Goal: Complete application form

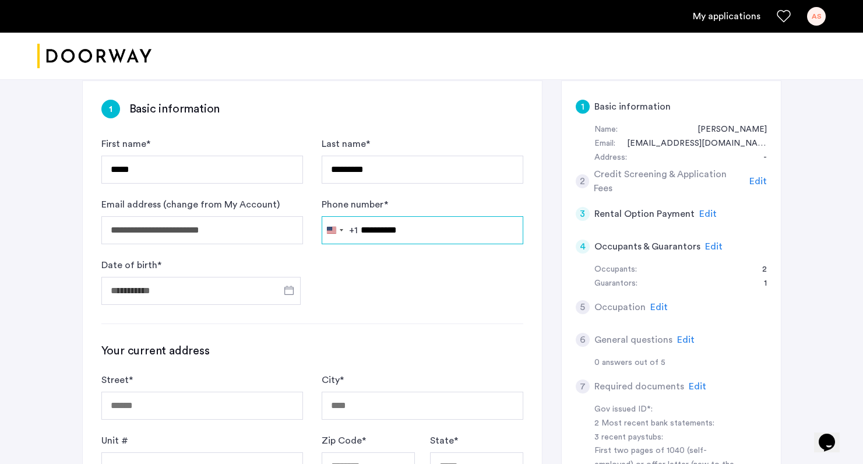
type input "**********"
click at [395, 270] on form "**********" at bounding box center [312, 221] width 422 height 168
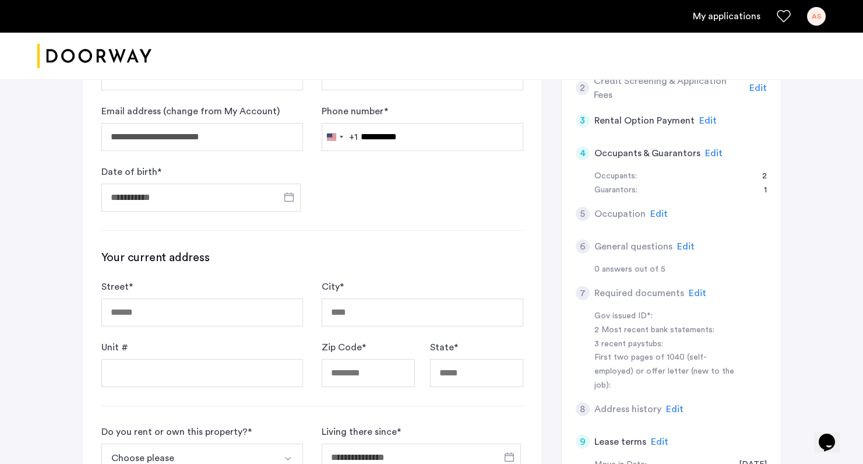
scroll to position [186, 0]
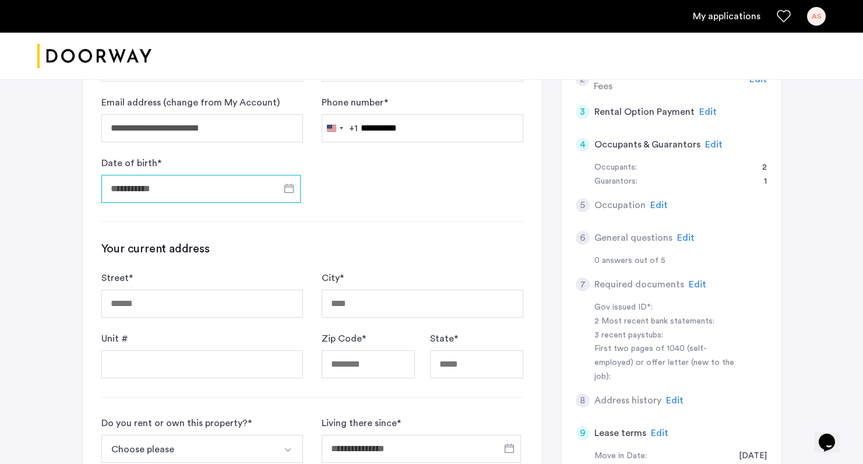
click at [159, 188] on input "Date of birth *" at bounding box center [200, 189] width 199 height 28
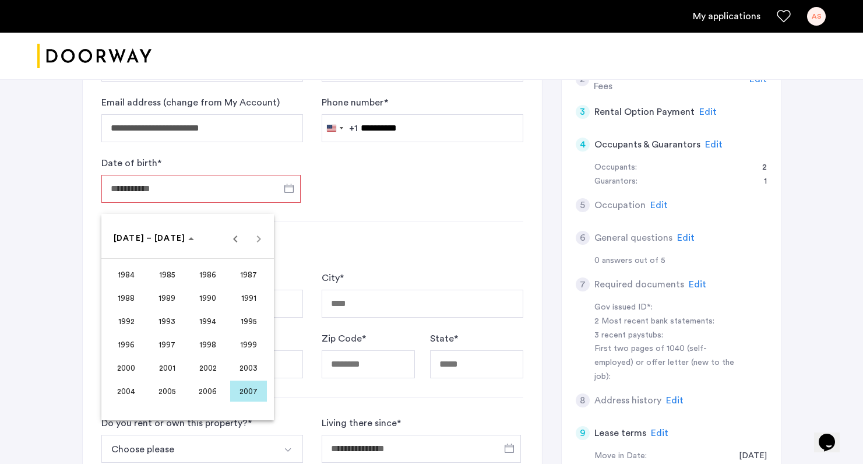
click at [140, 367] on span "2000" at bounding box center [126, 367] width 37 height 21
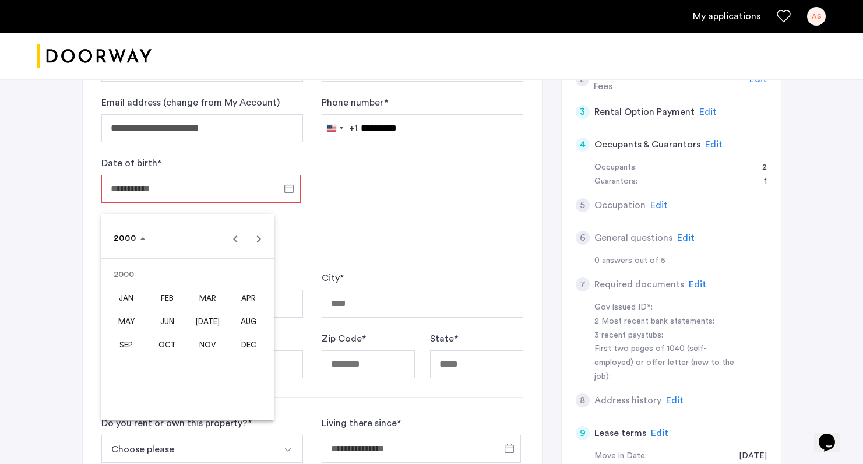
click at [166, 349] on span "OCT" at bounding box center [167, 344] width 37 height 21
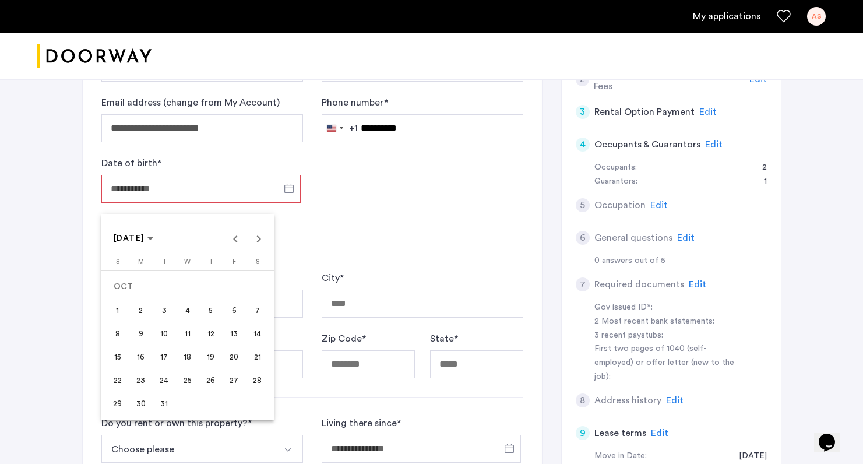
click at [184, 358] on span "18" at bounding box center [187, 356] width 21 height 21
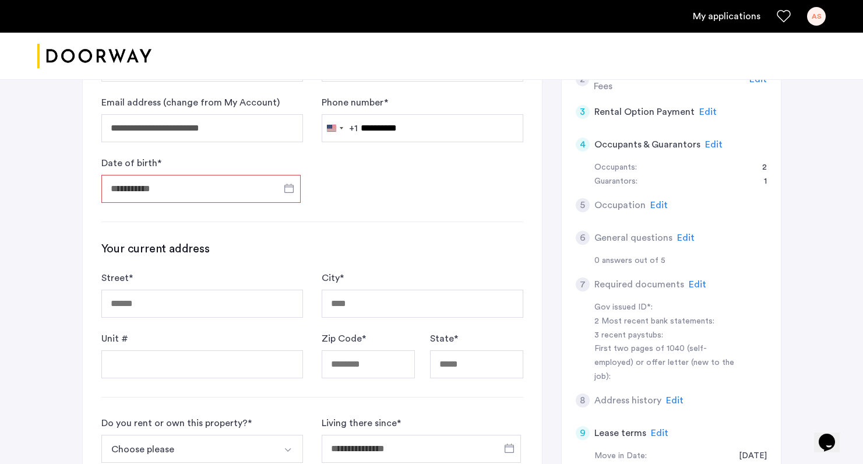
type input "**********"
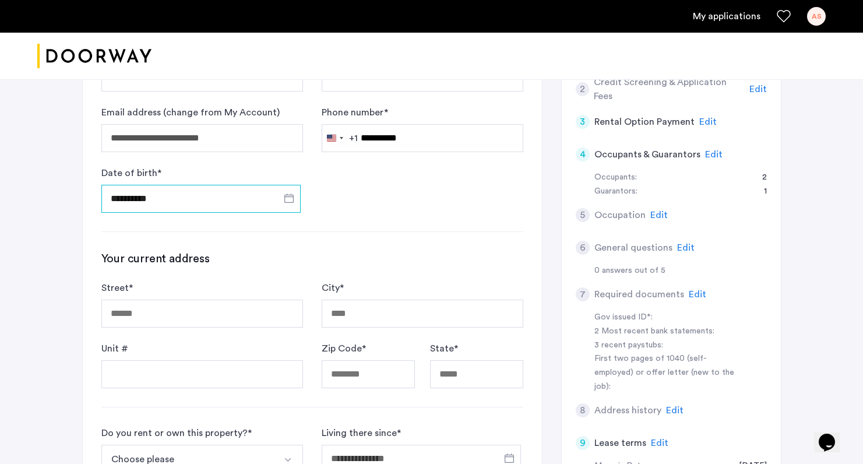
scroll to position [177, 0]
click at [180, 330] on form "Street * City * Unit # Zip Code * State *" at bounding box center [312, 333] width 422 height 107
type input "**********"
type input "*********"
type input "*****"
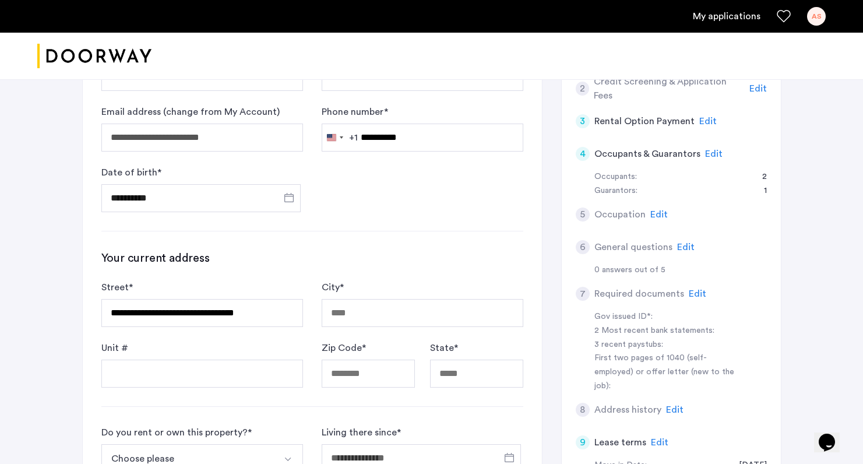
type input "**"
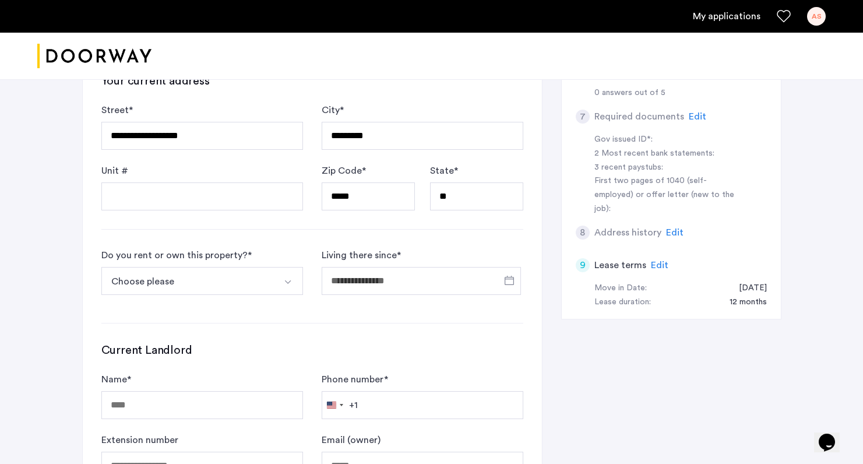
scroll to position [369, 0]
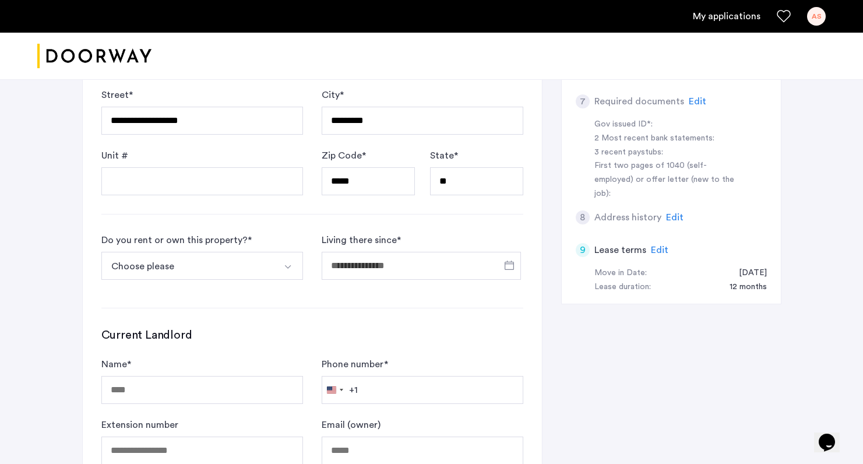
click at [219, 263] on button "Choose please" at bounding box center [188, 266] width 174 height 28
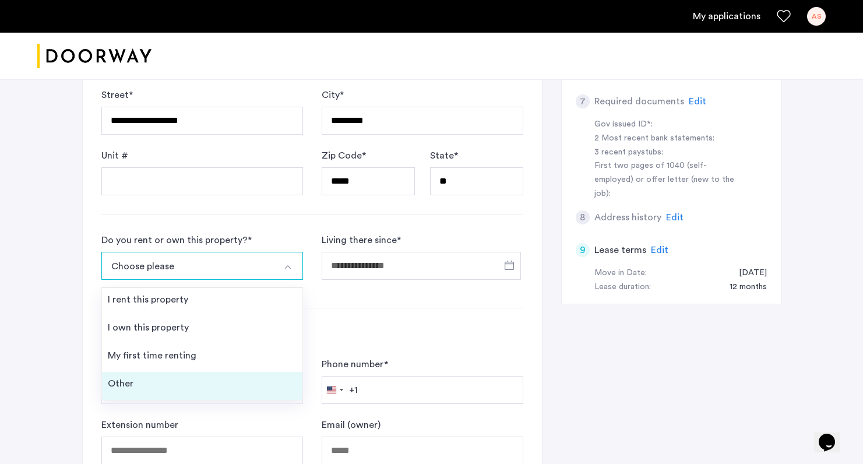
click at [208, 379] on li "Other" at bounding box center [202, 386] width 201 height 28
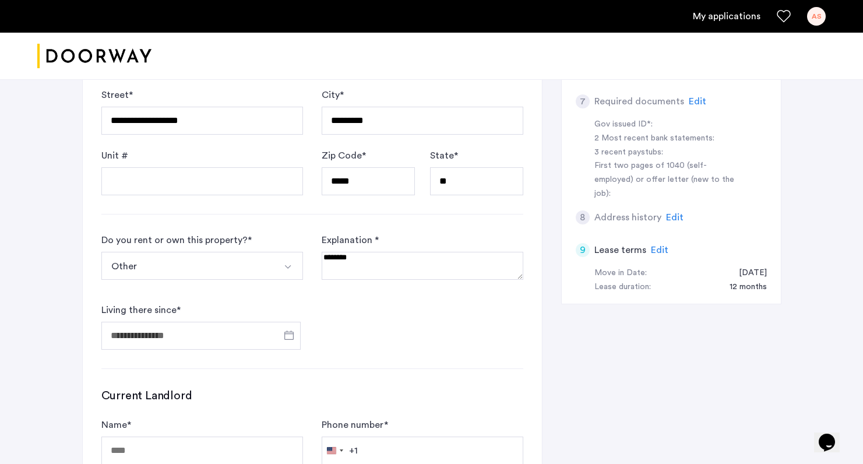
click at [361, 261] on textarea at bounding box center [423, 266] width 202 height 28
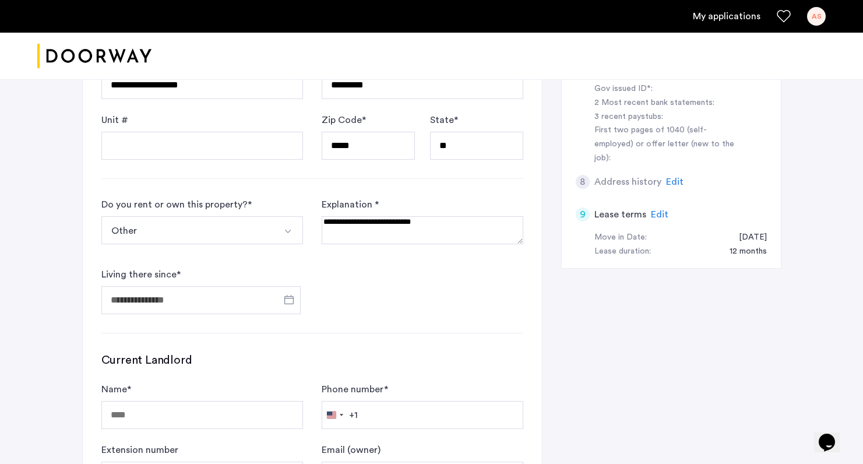
scroll to position [424, 0]
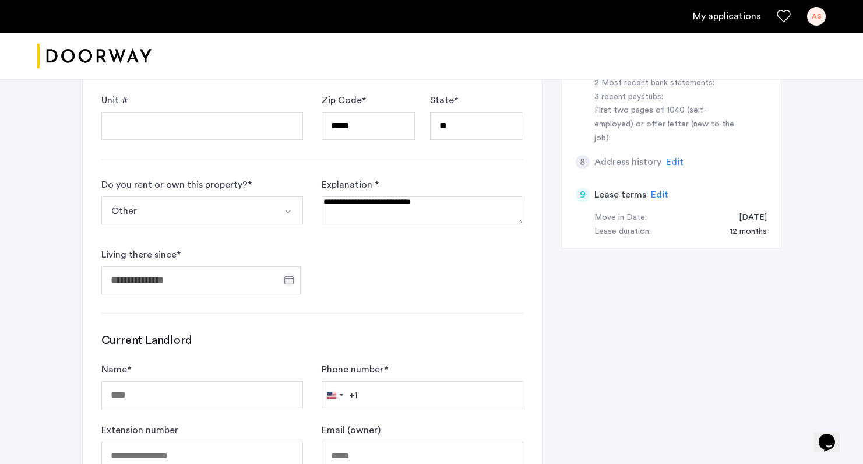
type textarea "**********"
click at [284, 283] on span "Open calendar" at bounding box center [289, 280] width 28 height 28
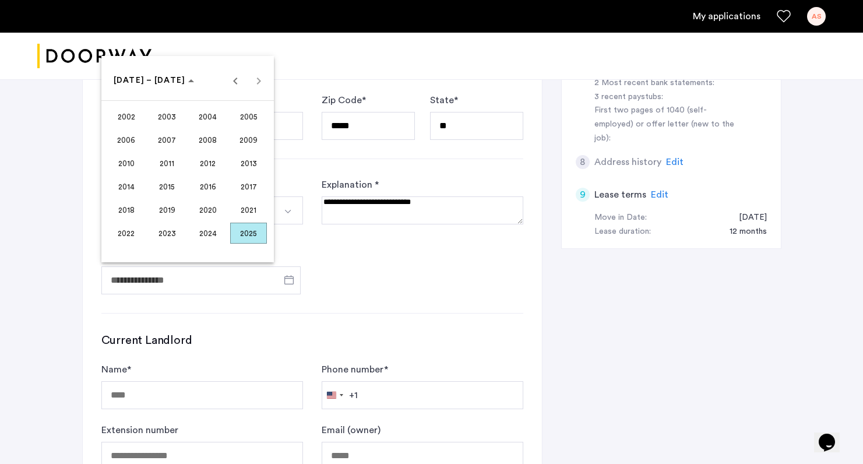
click at [216, 235] on span "2024" at bounding box center [207, 233] width 37 height 21
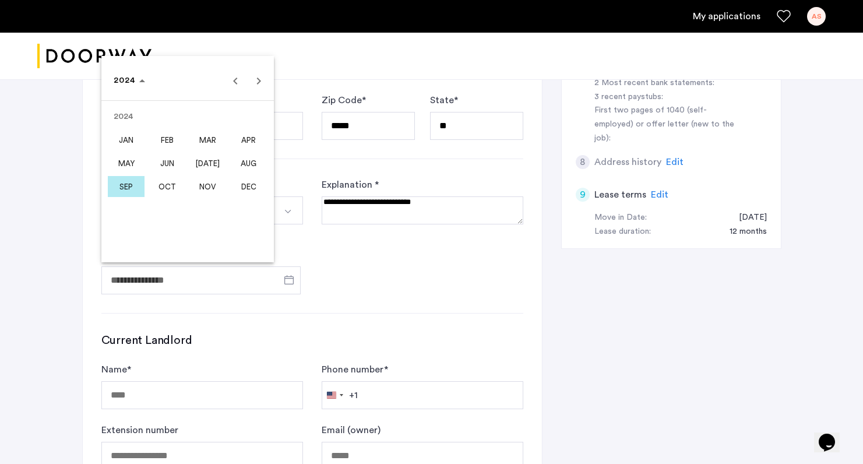
click at [154, 188] on span "OCT" at bounding box center [167, 186] width 37 height 21
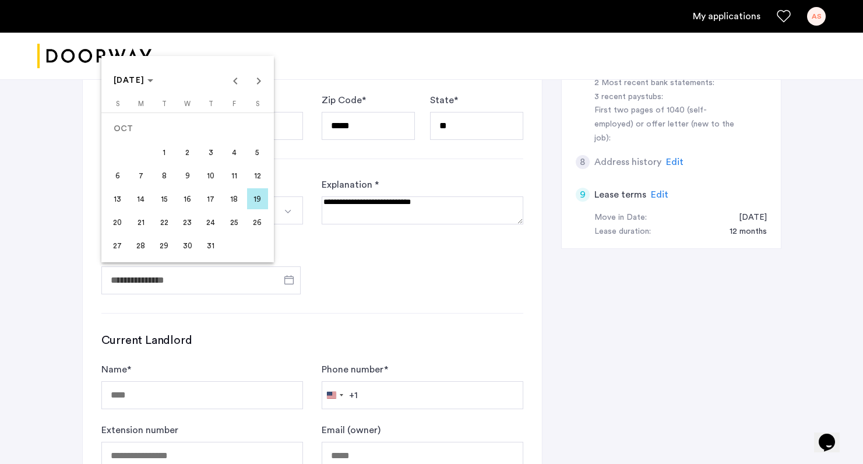
click at [261, 149] on span "5" at bounding box center [257, 152] width 21 height 21
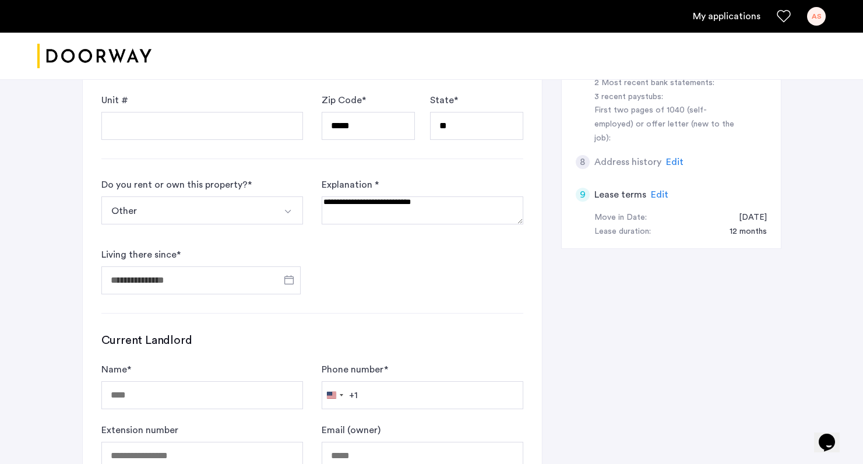
type input "**********"
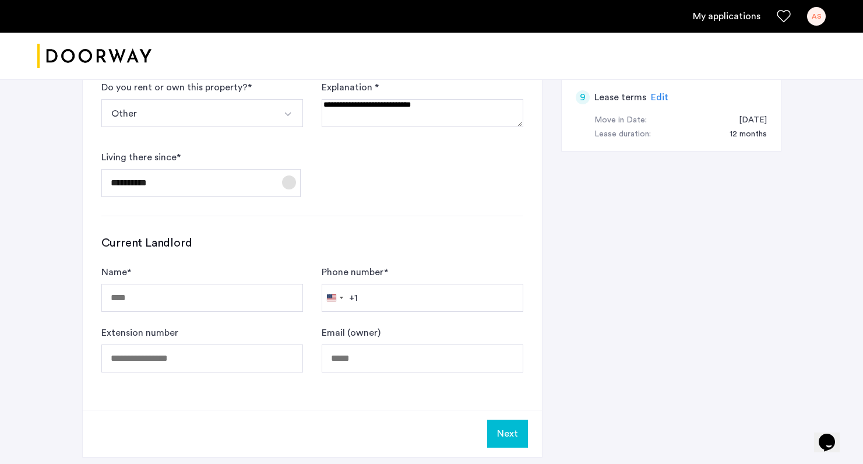
scroll to position [528, 0]
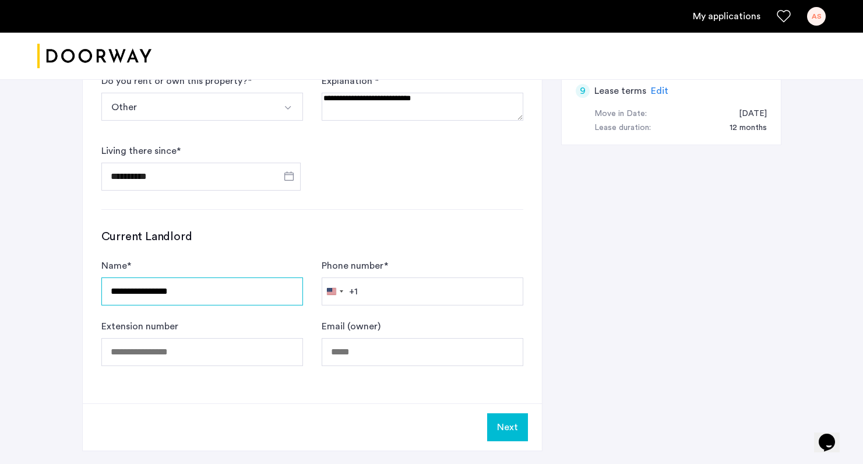
type input "**********"
click at [494, 419] on button "Next" at bounding box center [507, 427] width 41 height 28
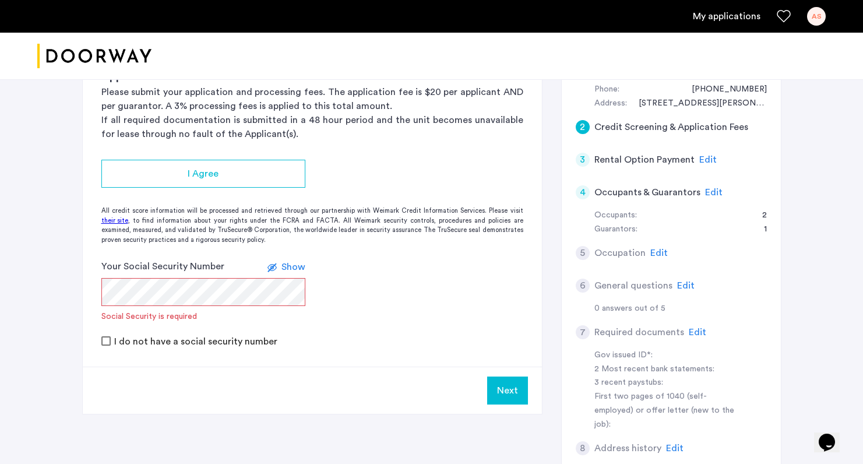
scroll to position [150, 0]
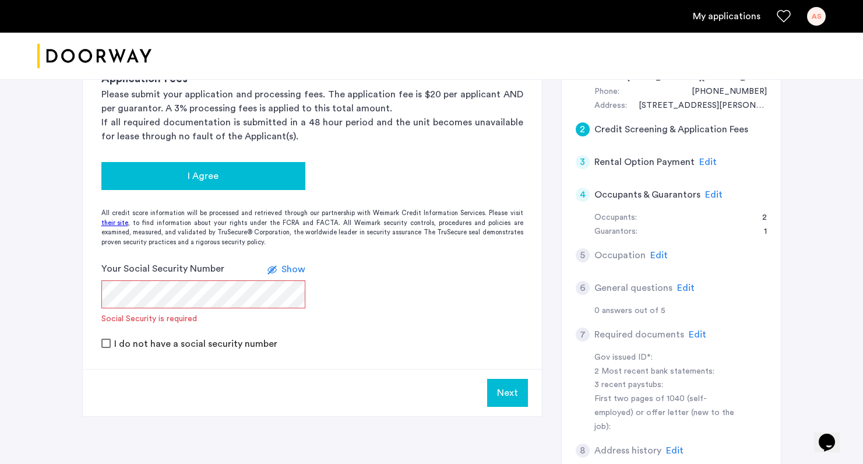
click at [203, 182] on span "I Agree" at bounding box center [203, 176] width 31 height 14
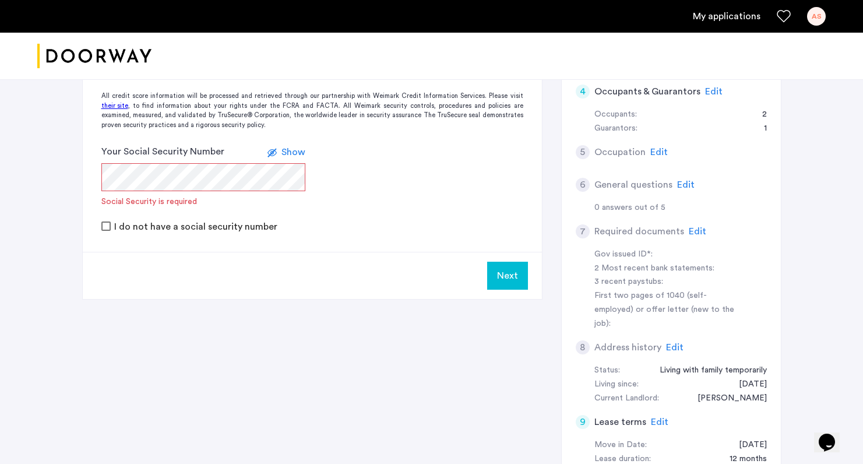
scroll to position [221, 0]
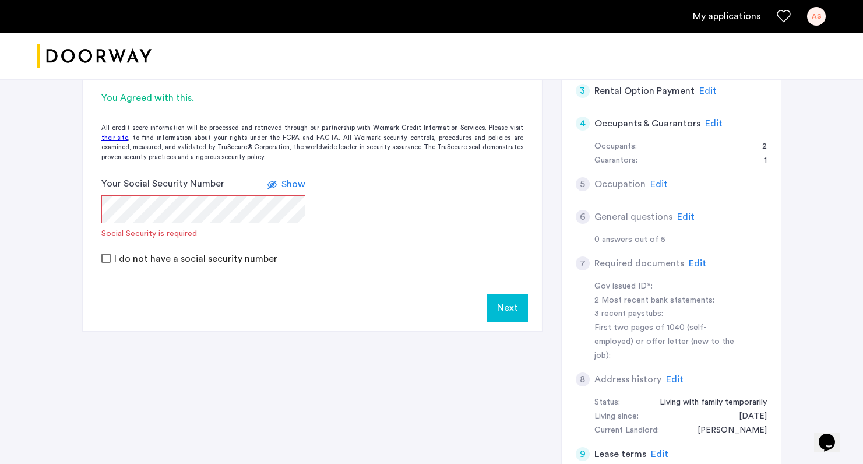
click at [239, 256] on label "I do not have a social security number" at bounding box center [195, 258] width 166 height 9
click at [239, 256] on label "I do not have a social security number" at bounding box center [195, 257] width 166 height 9
click at [235, 255] on label "I do not have a social security number" at bounding box center [195, 258] width 166 height 9
click at [235, 255] on label "I do not have a social security number" at bounding box center [195, 257] width 166 height 9
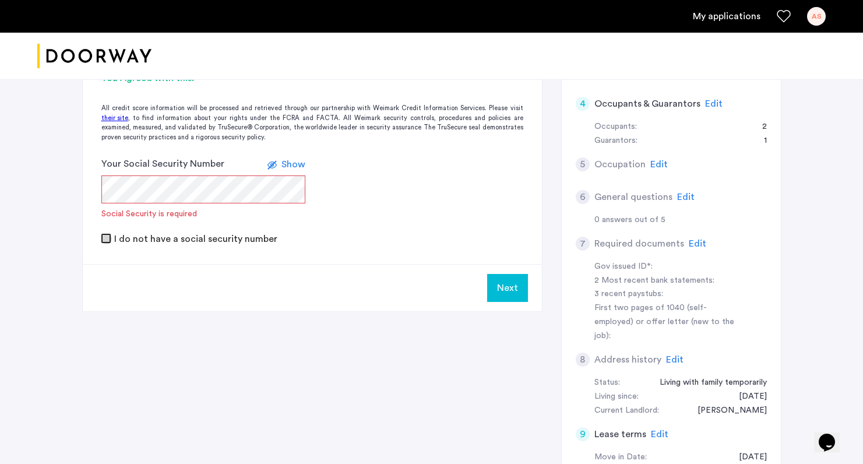
scroll to position [343, 0]
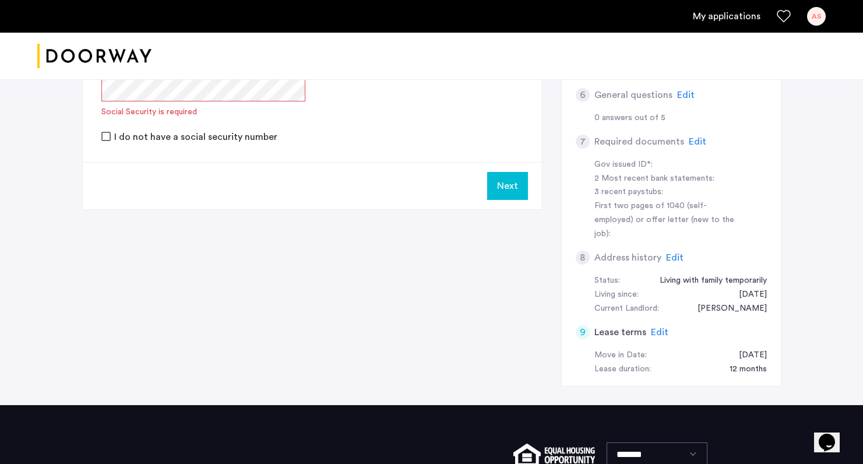
click at [514, 194] on button "Next" at bounding box center [507, 186] width 41 height 28
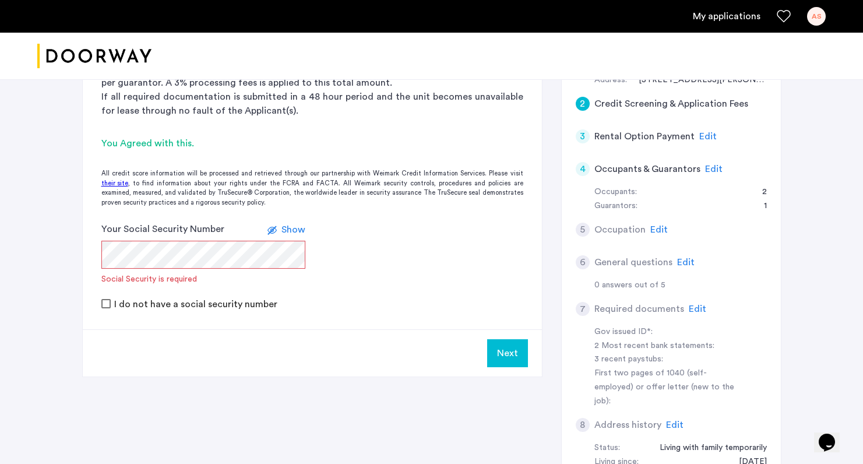
scroll to position [176, 0]
click at [174, 269] on div "Your Social Security Number Show Social Security is required" at bounding box center [203, 253] width 204 height 63
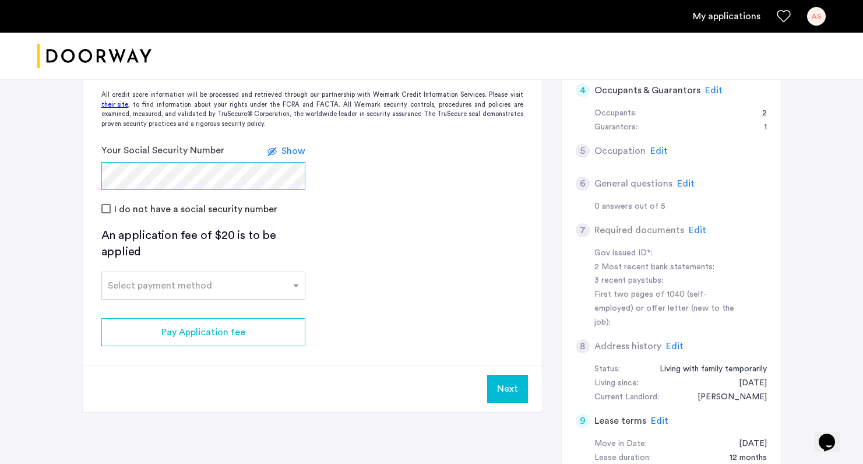
scroll to position [266, 0]
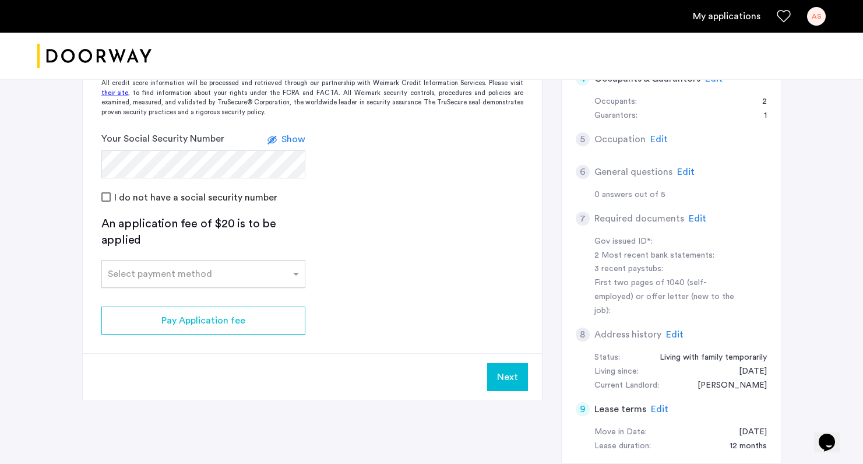
click at [269, 275] on div at bounding box center [203, 270] width 203 height 14
click at [259, 296] on div "Credit Card" at bounding box center [203, 299] width 203 height 23
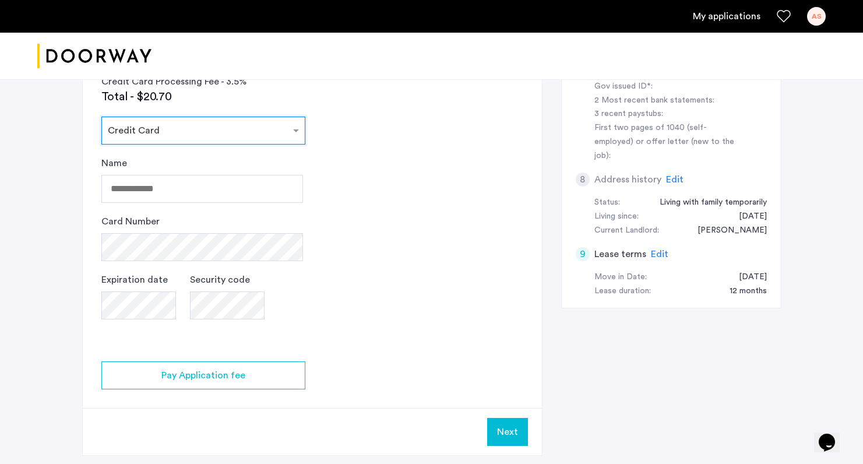
scroll to position [417, 0]
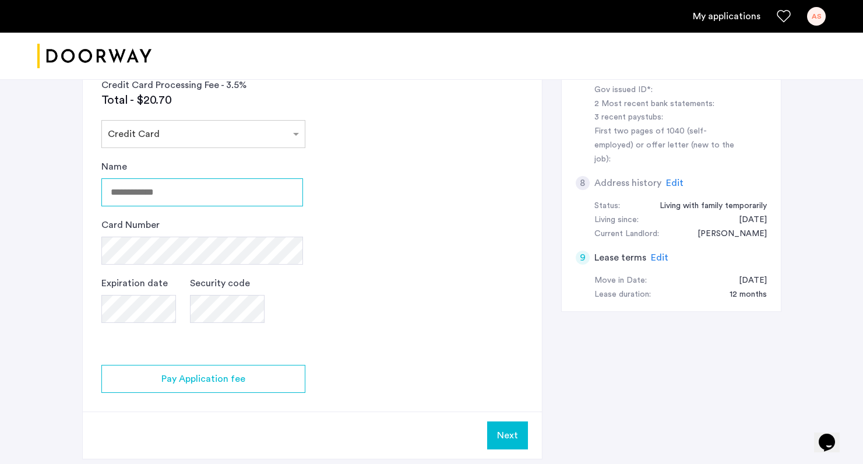
click at [186, 201] on input "Name" at bounding box center [202, 192] width 202 height 28
type input "**********"
click at [511, 426] on button "Next" at bounding box center [507, 435] width 41 height 28
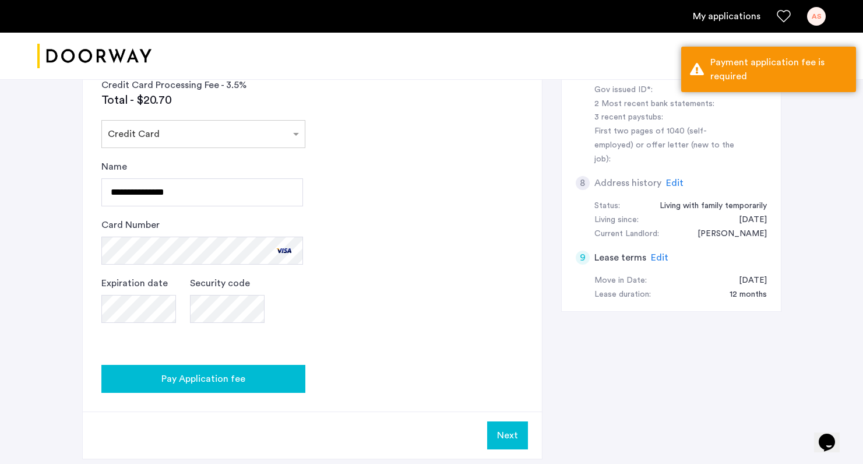
click at [284, 378] on div "Pay Application fee" at bounding box center [203, 379] width 185 height 14
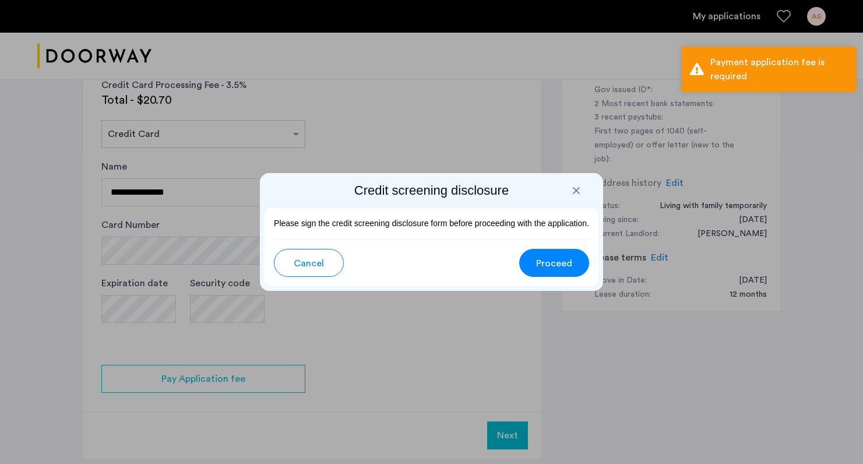
click at [537, 259] on span "Proceed" at bounding box center [554, 263] width 36 height 14
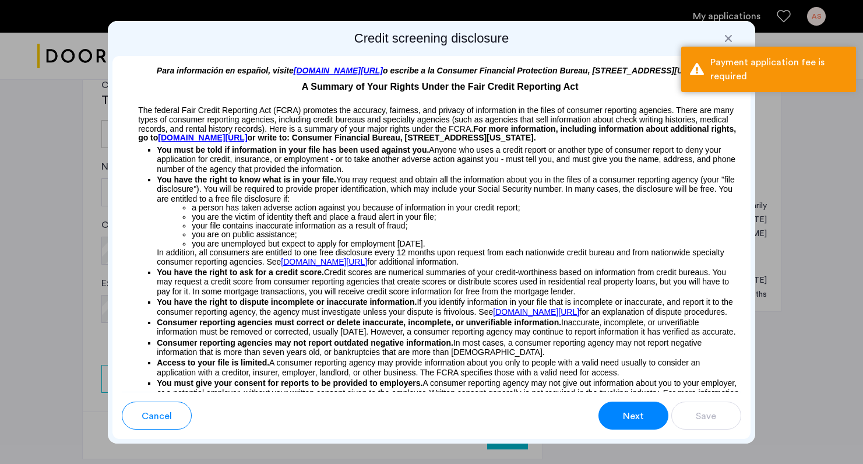
click at [644, 412] on span "Next" at bounding box center [633, 416] width 21 height 14
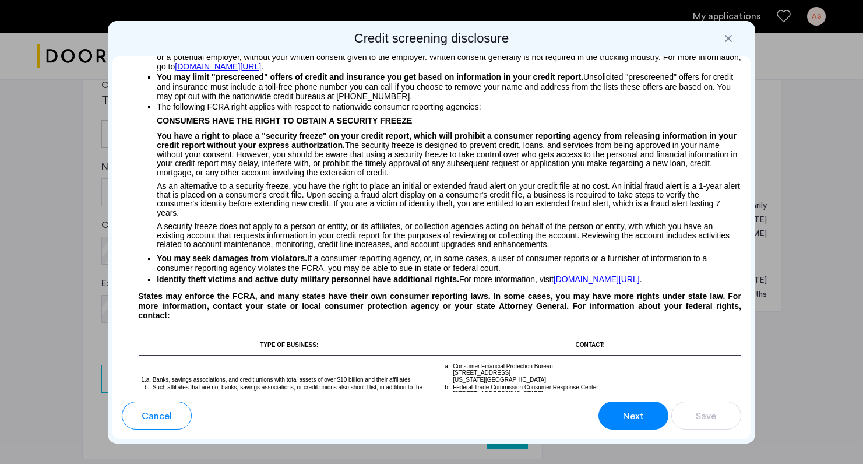
click at [655, 413] on button "Next" at bounding box center [634, 416] width 70 height 28
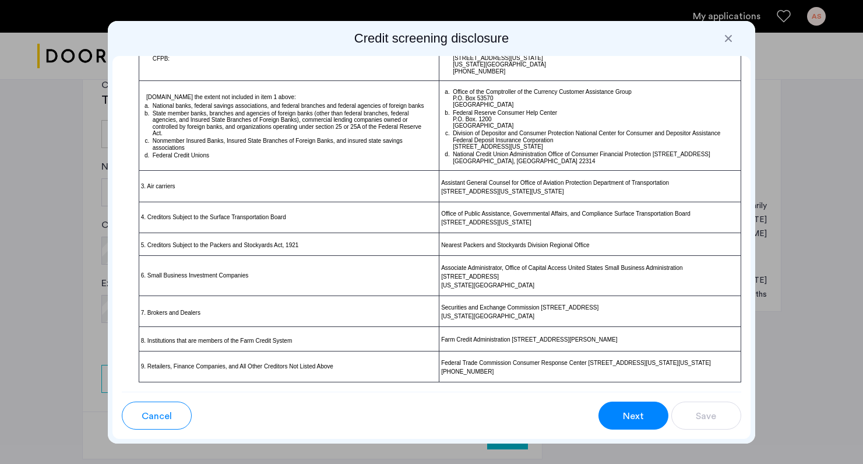
click at [655, 413] on button "Next" at bounding box center [634, 416] width 70 height 28
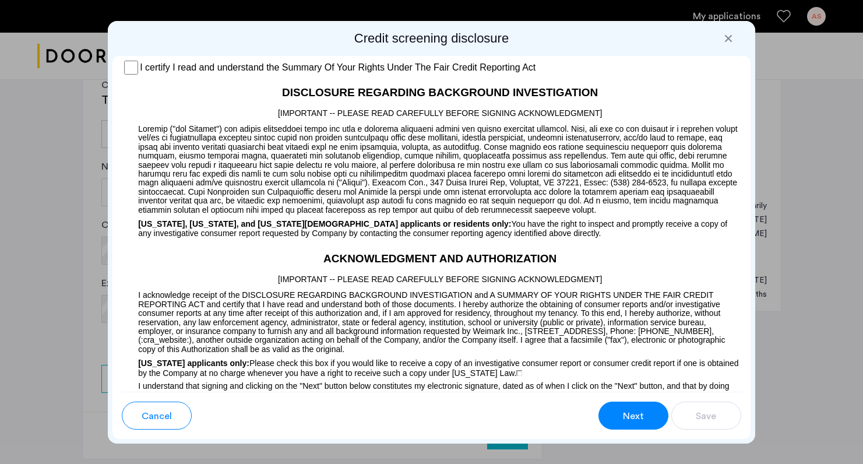
click at [655, 413] on button "Next" at bounding box center [634, 416] width 70 height 28
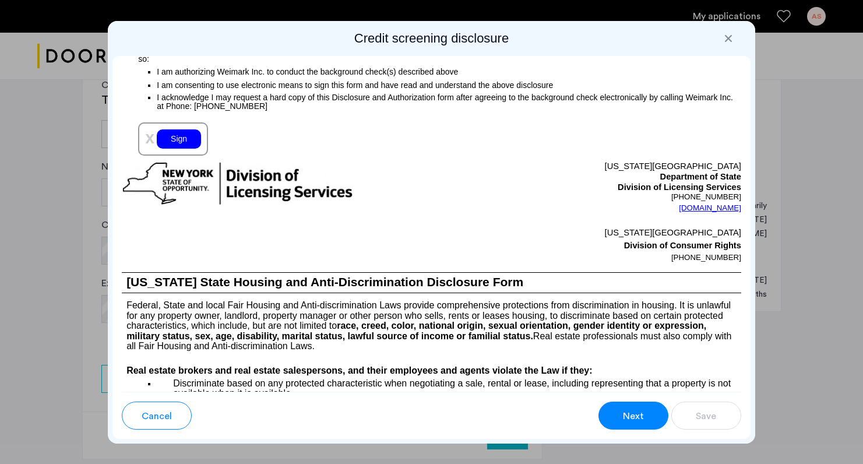
click at [655, 413] on button "Next" at bounding box center [634, 416] width 70 height 28
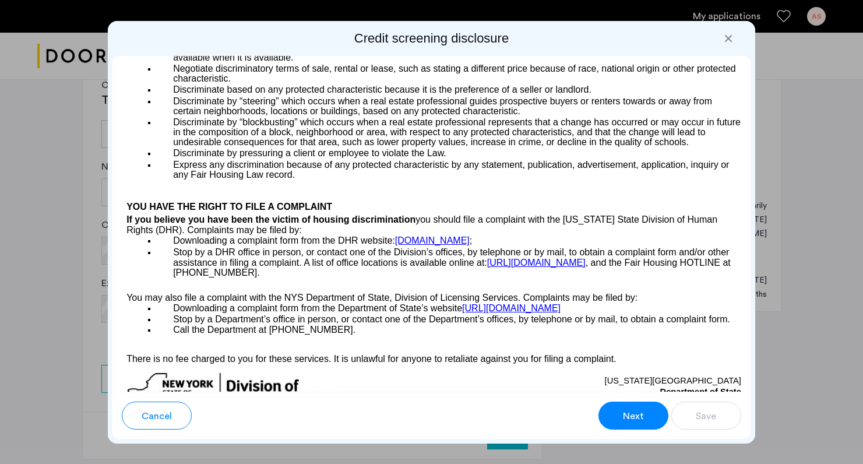
click at [655, 413] on button "Next" at bounding box center [634, 416] width 70 height 28
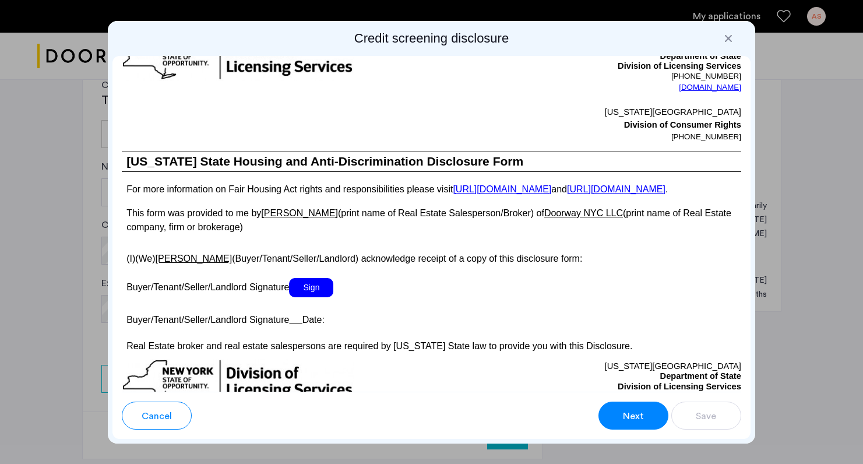
click at [655, 413] on button "Next" at bounding box center [634, 416] width 70 height 28
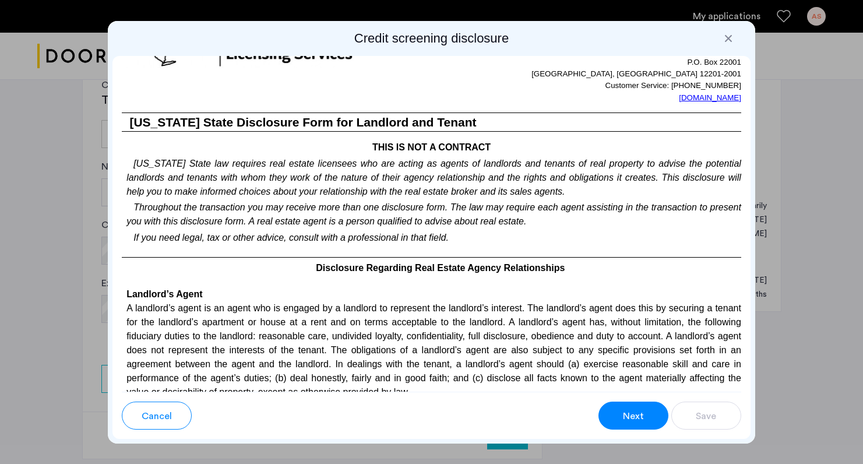
click at [655, 413] on button "Next" at bounding box center [634, 416] width 70 height 28
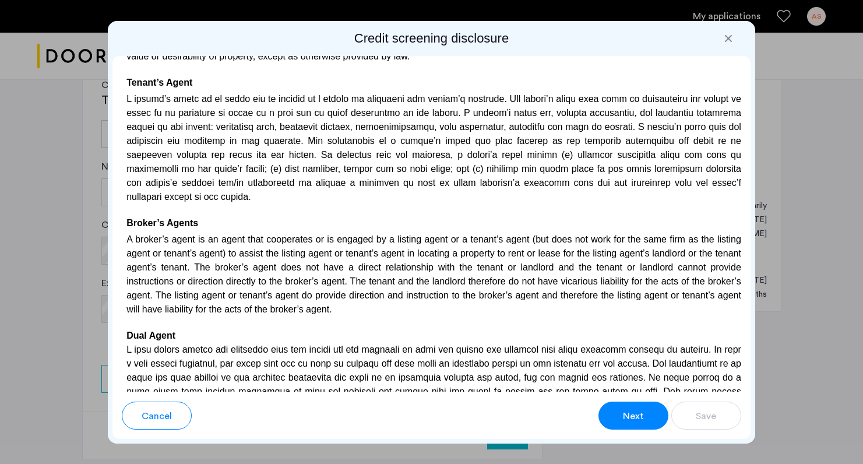
click at [655, 413] on button "Next" at bounding box center [634, 416] width 70 height 28
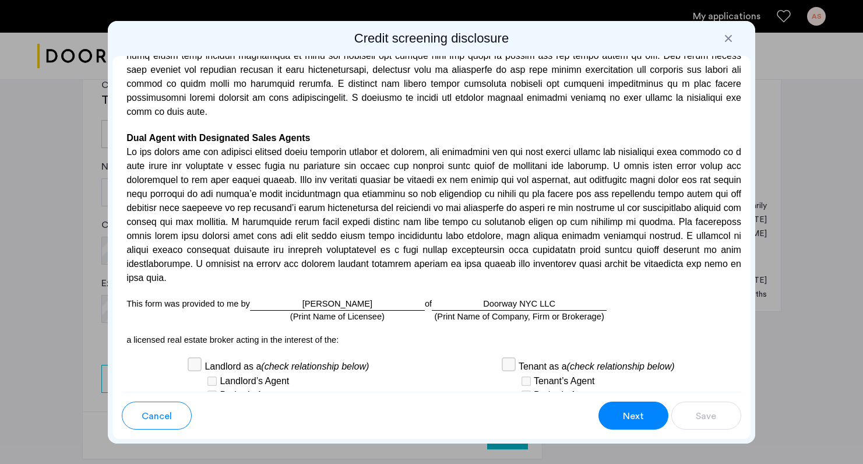
click at [655, 413] on button "Next" at bounding box center [634, 416] width 70 height 28
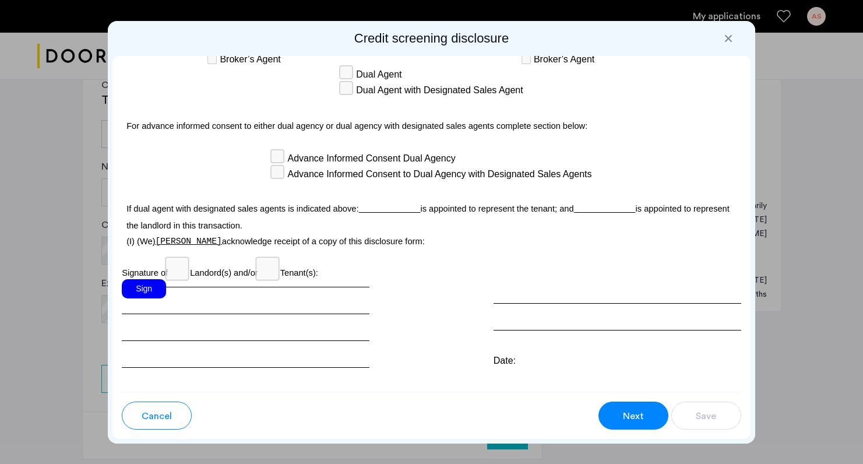
click at [655, 413] on button "Next" at bounding box center [634, 416] width 70 height 28
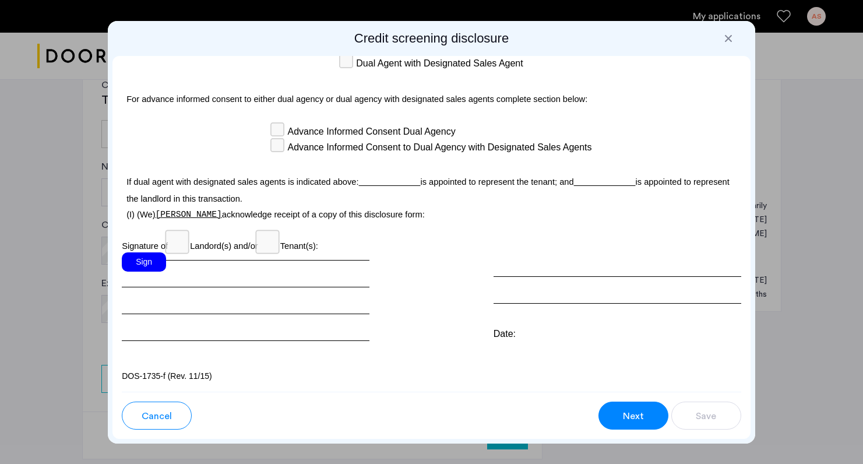
click at [655, 413] on button "Next" at bounding box center [634, 416] width 70 height 28
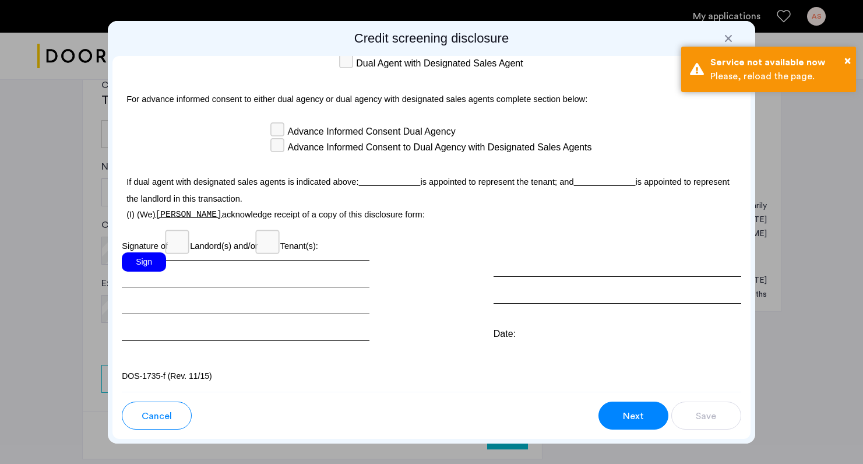
scroll to position [940, 0]
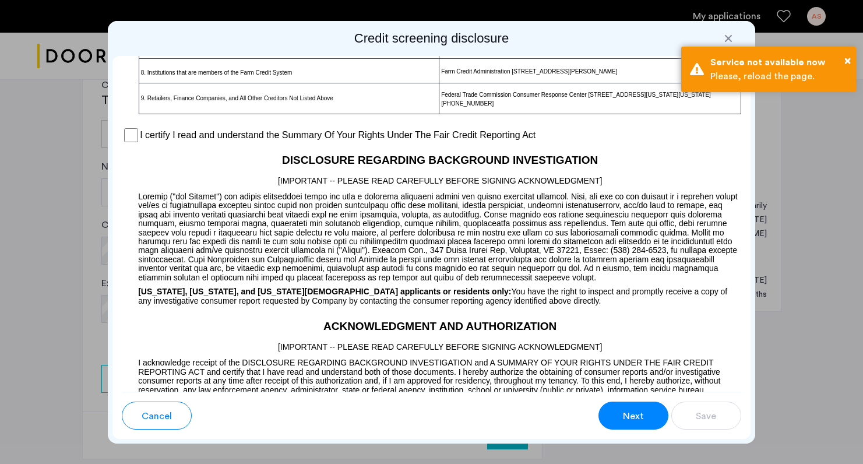
click at [655, 413] on button "Next" at bounding box center [634, 416] width 70 height 28
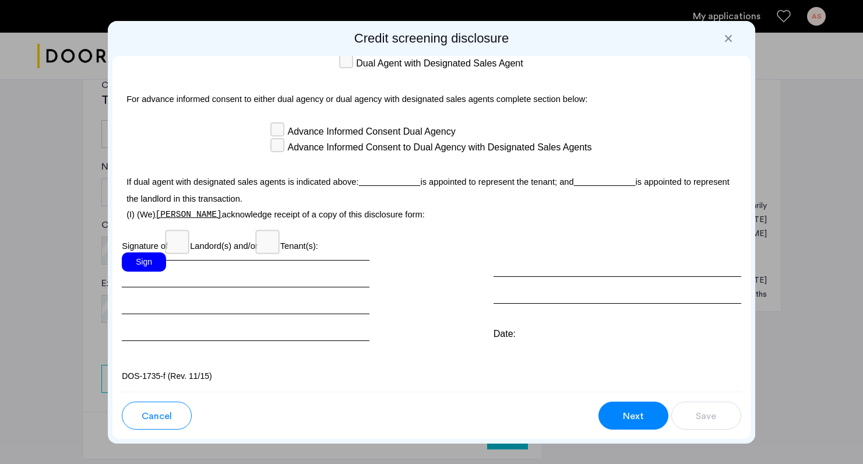
scroll to position [3431, 0]
click at [146, 258] on div "Sign" at bounding box center [144, 261] width 44 height 19
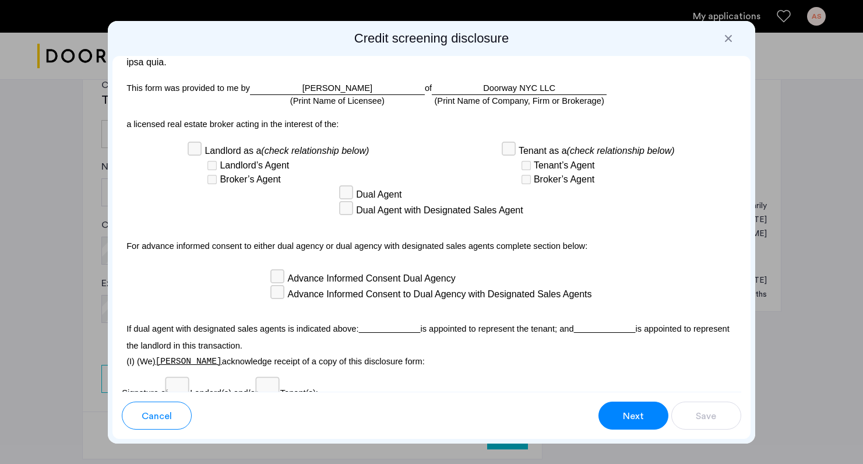
scroll to position [3186, 0]
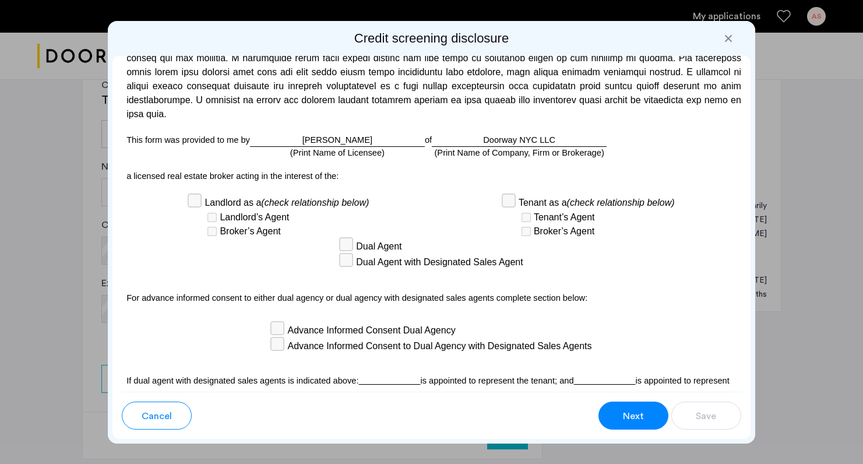
click at [635, 412] on span "Next" at bounding box center [633, 416] width 21 height 14
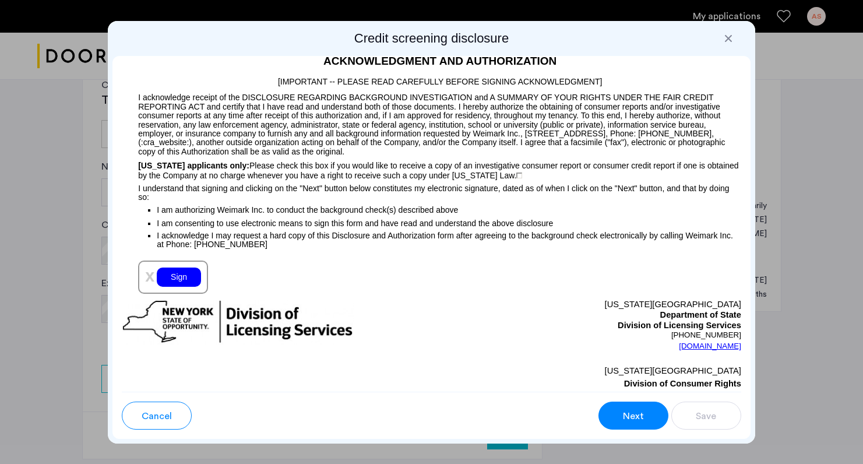
scroll to position [939, 0]
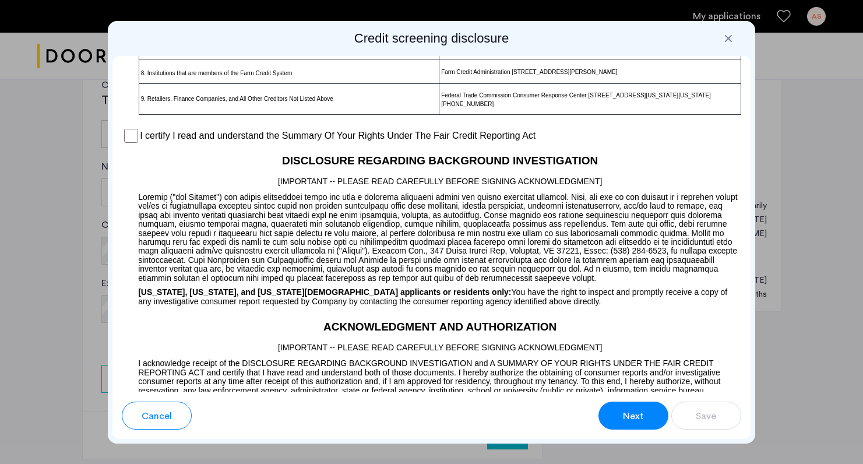
click at [646, 420] on button "Next" at bounding box center [634, 416] width 70 height 28
click at [138, 145] on div "I certify I read and understand the Summary Of Your Rights Under The Fair Credi…" at bounding box center [432, 135] width 620 height 17
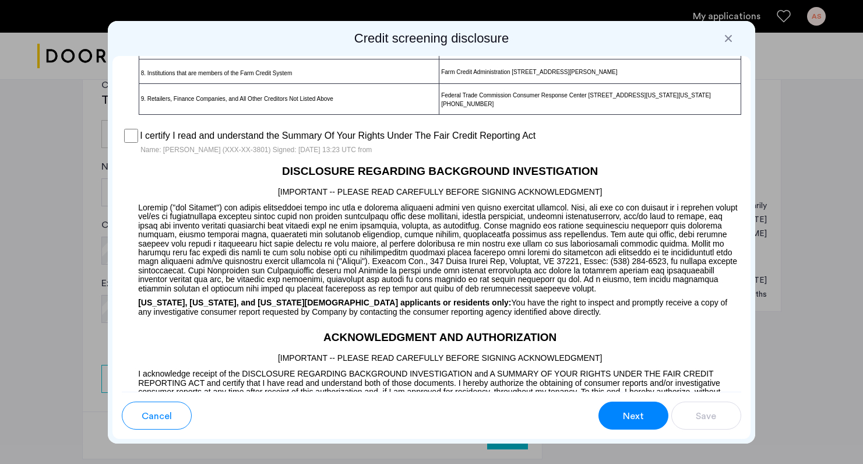
click at [615, 413] on button "Next" at bounding box center [634, 416] width 70 height 28
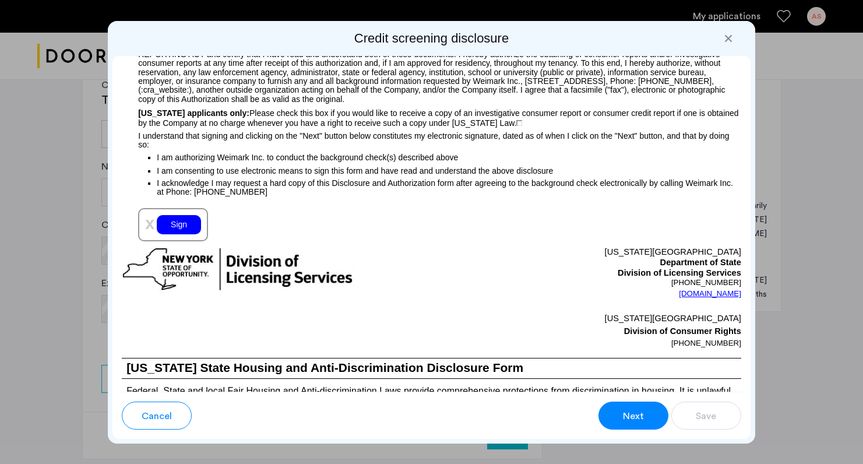
scroll to position [1354, 0]
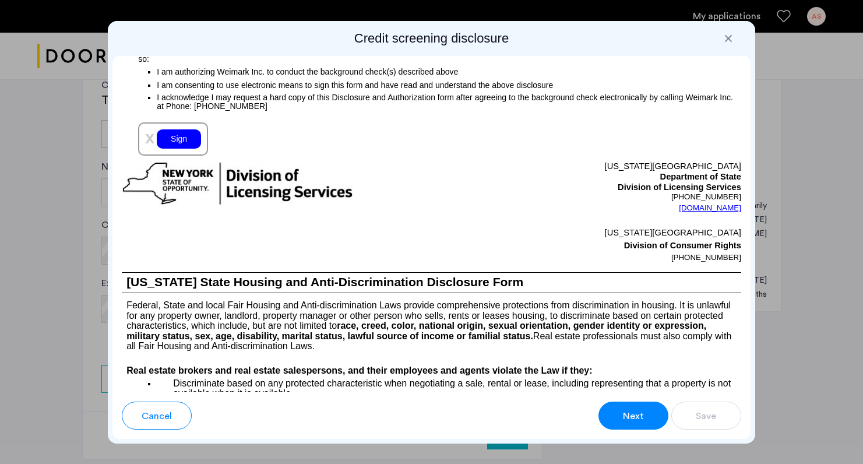
click at [189, 149] on div "Sign" at bounding box center [179, 138] width 44 height 19
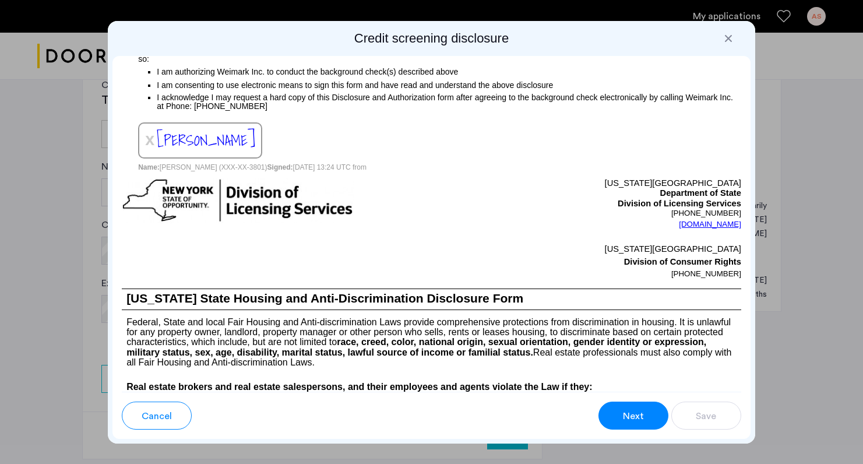
click at [222, 223] on img at bounding box center [238, 200] width 232 height 45
click at [621, 414] on button "Next" at bounding box center [634, 416] width 70 height 28
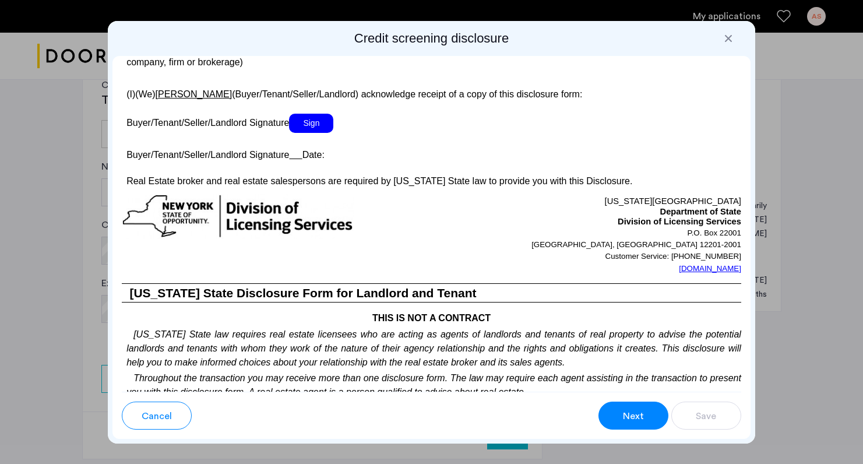
click at [324, 133] on span "Sign" at bounding box center [311, 123] width 44 height 19
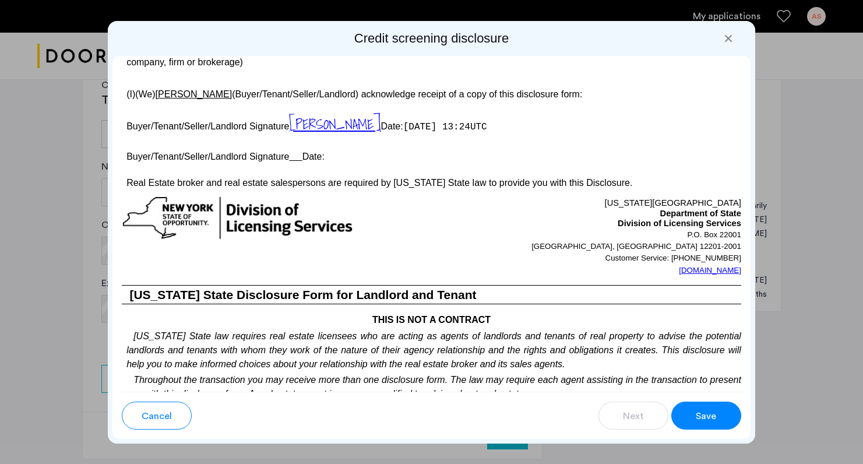
click at [699, 422] on span "Save" at bounding box center [706, 416] width 20 height 14
drag, startPoint x: 685, startPoint y: 174, endPoint x: 675, endPoint y: 66, distance: 108.3
click at [684, 159] on div "Para información en español, visite [DOMAIN_NAME][URL] o escribe a la Consumer …" at bounding box center [432, 224] width 638 height 336
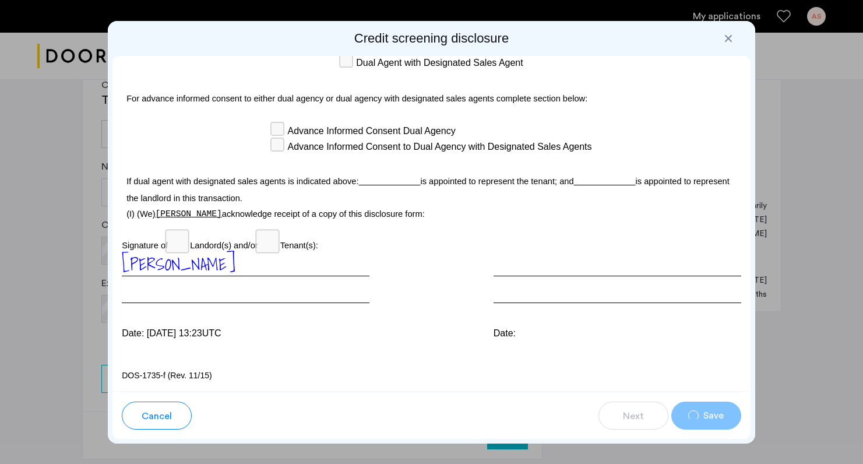
scroll to position [0, 0]
click at [551, 139] on div "Advance Informed Consent Dual Agency" at bounding box center [431, 131] width 321 height 16
